Goal: Information Seeking & Learning: Learn about a topic

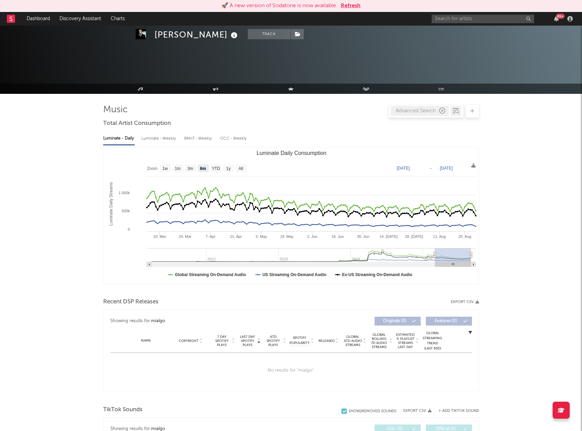
select select "6m"
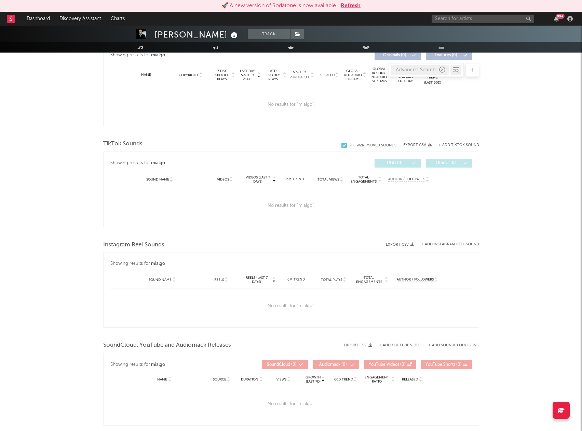
click at [350, 5] on button "Refresh" at bounding box center [350, 6] width 20 height 8
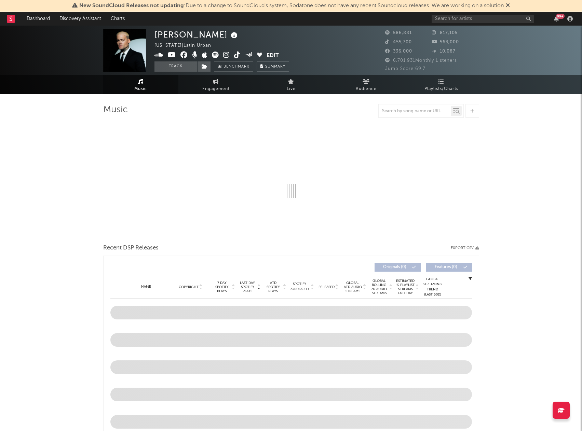
select select "6m"
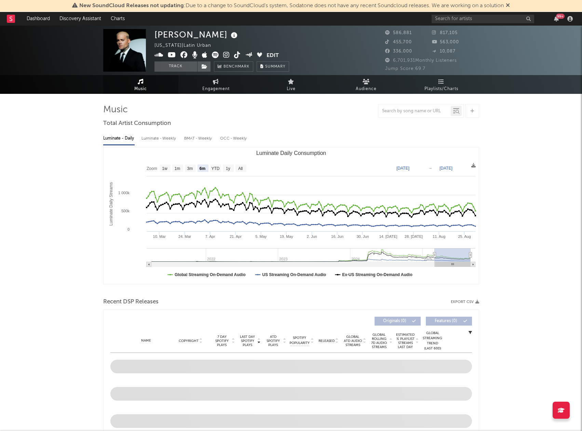
click at [509, 4] on icon at bounding box center [507, 4] width 4 height 5
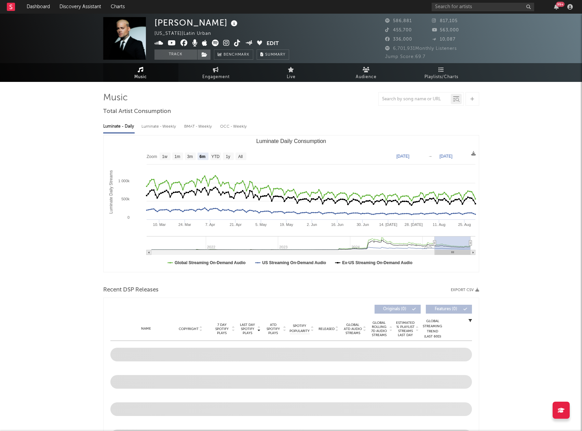
click at [456, 19] on span "817,105" at bounding box center [445, 21] width 26 height 4
click at [450, 9] on input "text" at bounding box center [482, 7] width 102 height 9
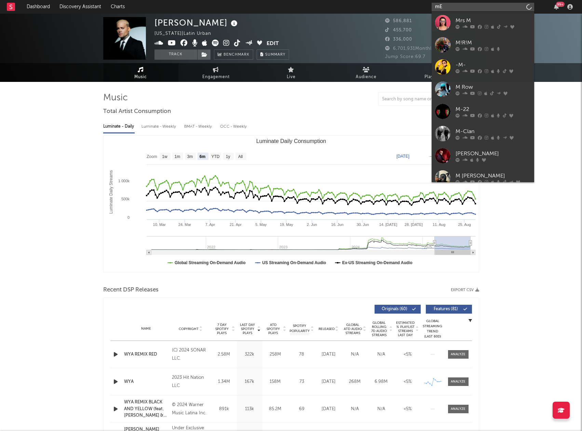
type input "m"
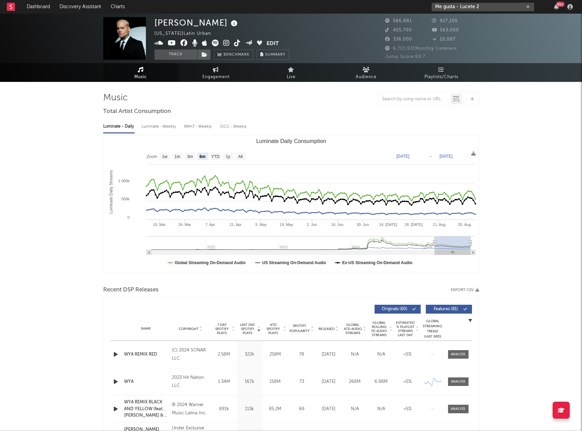
drag, startPoint x: 474, startPoint y: 5, endPoint x: 401, endPoint y: 1, distance: 73.2
click at [401, 1] on nav "Dashboard Discovery Assistant Charts Me gusta - Lucete 2 99 +" at bounding box center [291, 7] width 582 height 14
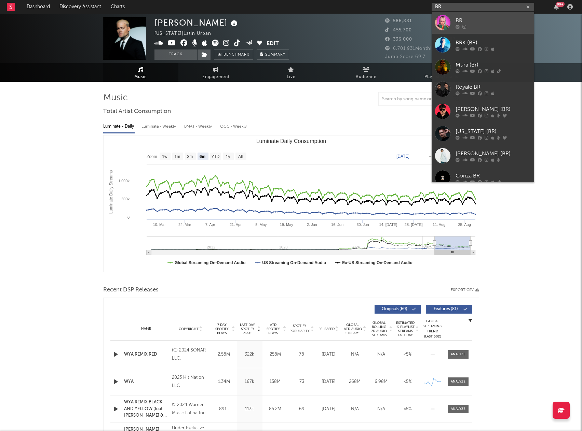
type input "BR"
click at [459, 22] on div "BR" at bounding box center [492, 20] width 75 height 8
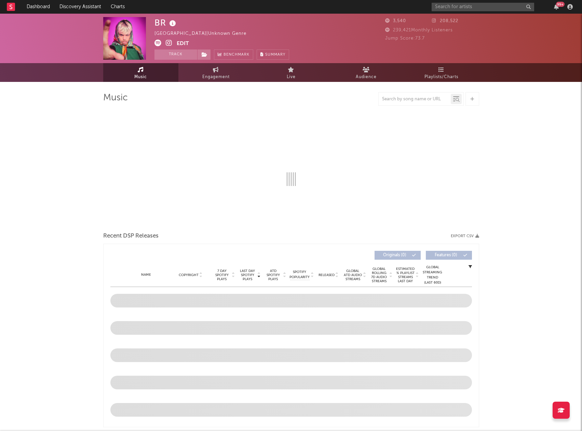
select select "6m"
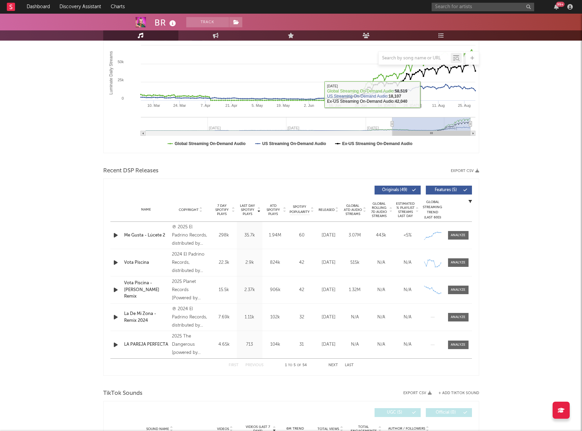
scroll to position [137, 0]
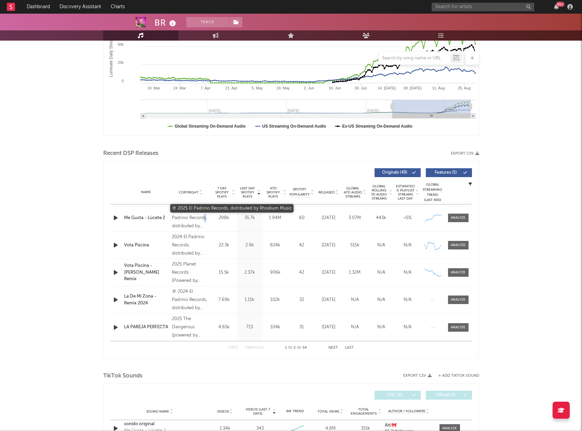
click at [188, 220] on div "℗ 2025 El Padrino Records, distributed by Rhodium Music" at bounding box center [190, 218] width 37 height 25
click at [461, 219] on div at bounding box center [457, 217] width 15 height 5
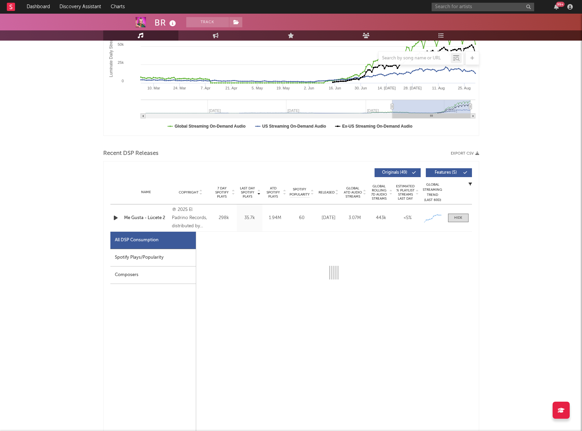
select select "1w"
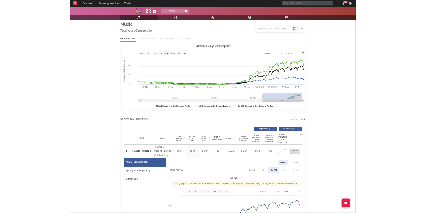
scroll to position [0, 0]
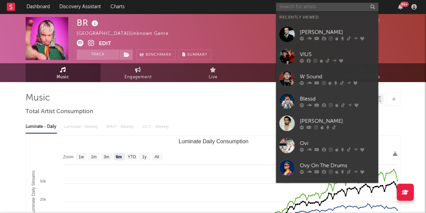
click at [299, 8] on input "text" at bounding box center [327, 7] width 102 height 9
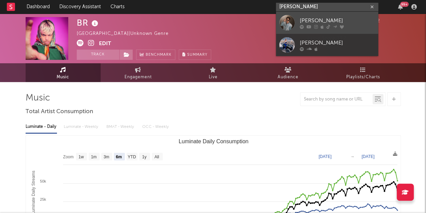
type input "[PERSON_NAME]"
click at [310, 19] on div "[PERSON_NAME]" at bounding box center [337, 20] width 75 height 8
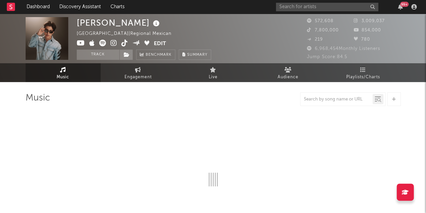
select select "1w"
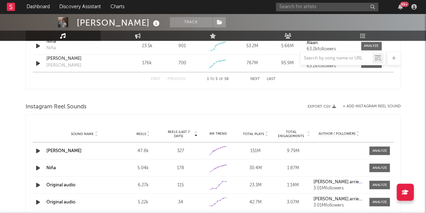
scroll to position [570, 0]
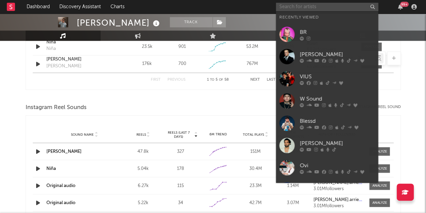
click at [288, 10] on input "text" at bounding box center [327, 7] width 102 height 9
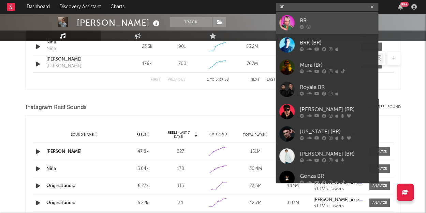
type input "br"
click at [297, 20] on link "BR" at bounding box center [327, 23] width 102 height 22
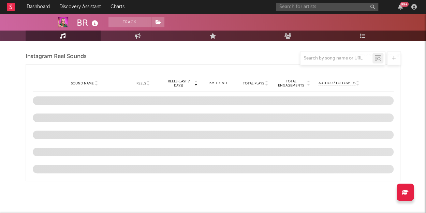
scroll to position [570, 0]
select select "6m"
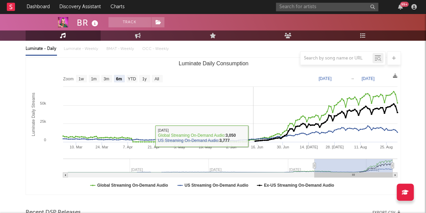
scroll to position [78, 0]
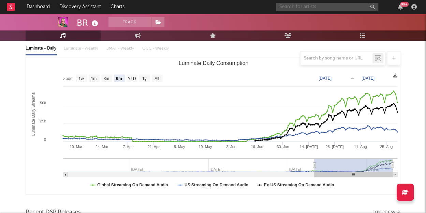
click at [305, 5] on input "text" at bounding box center [327, 7] width 102 height 9
type input "q"
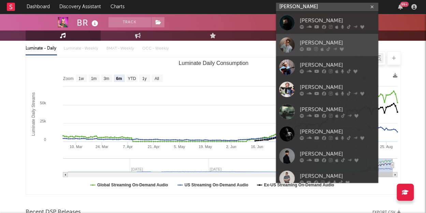
type input "[PERSON_NAME]"
click at [304, 43] on div "[PERSON_NAME]" at bounding box center [337, 43] width 75 height 8
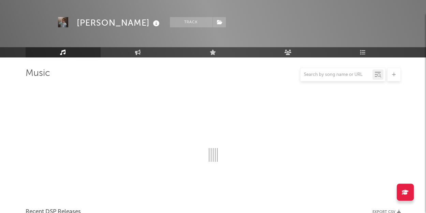
scroll to position [78, 0]
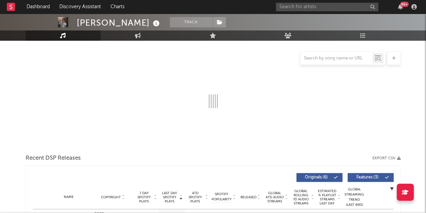
select select "1w"
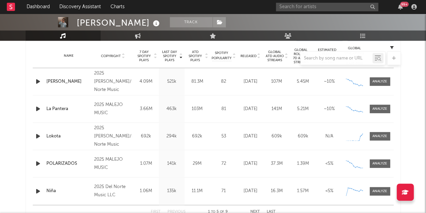
scroll to position [288, 0]
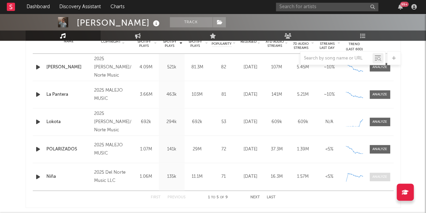
click at [379, 177] on div at bounding box center [380, 176] width 15 height 5
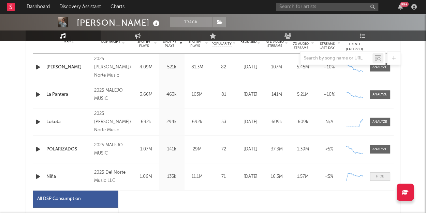
select select "1w"
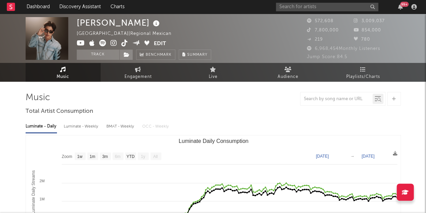
scroll to position [0, 0]
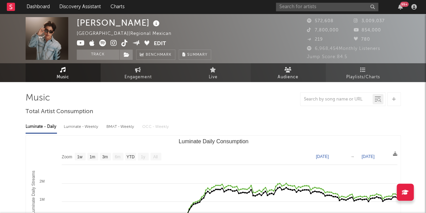
click at [291, 70] on icon at bounding box center [288, 69] width 7 height 5
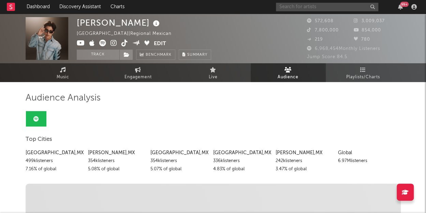
click at [295, 5] on input "text" at bounding box center [327, 7] width 102 height 9
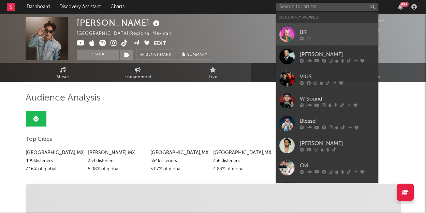
click at [313, 30] on div "BR" at bounding box center [337, 32] width 75 height 8
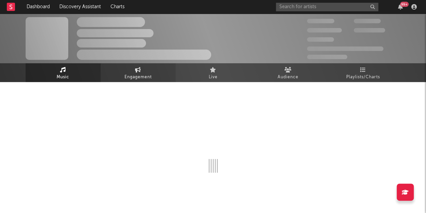
select select "6m"
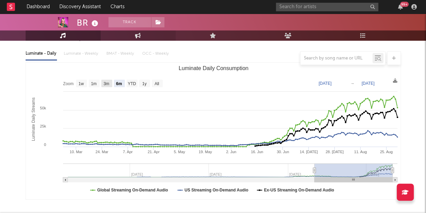
scroll to position [73, 0]
